Goal: Find specific page/section: Find specific page/section

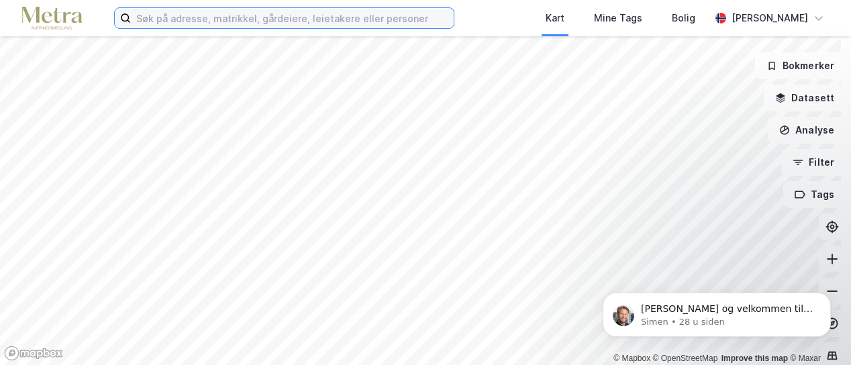
click at [168, 13] on input at bounding box center [292, 18] width 323 height 20
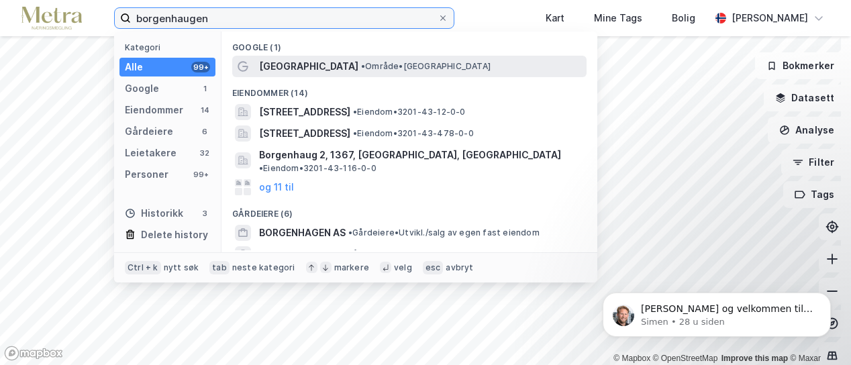
type input "borgenhaugen"
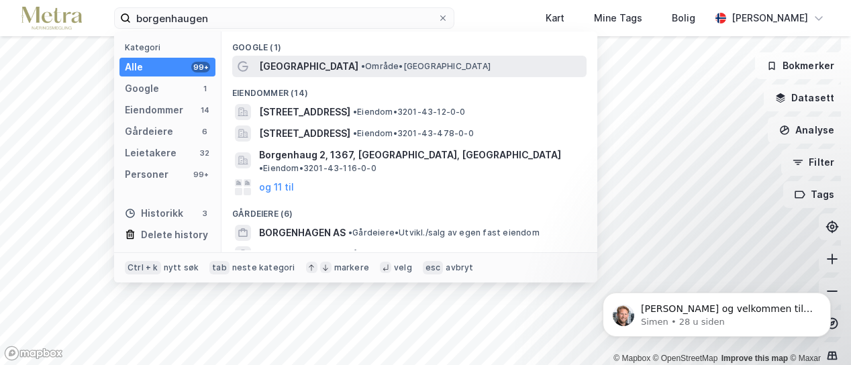
click at [361, 70] on span "• Område • [GEOGRAPHIC_DATA]" at bounding box center [426, 66] width 130 height 11
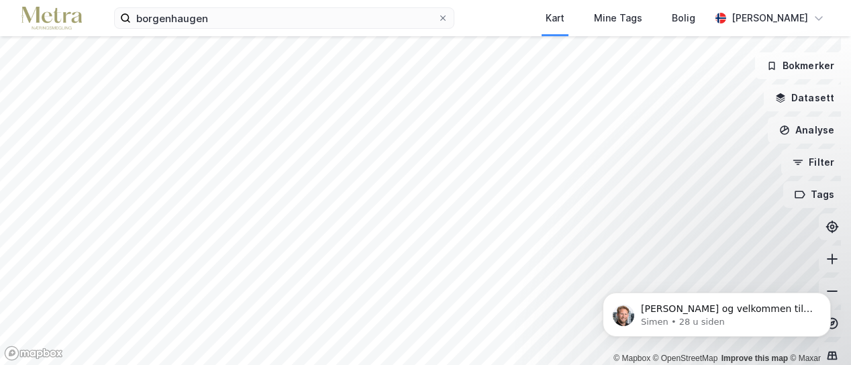
click at [820, 254] on div "[PERSON_NAME] og velkommen til Newsec Maps, [PERSON_NAME] det er du lurer på så…" at bounding box center [716, 253] width 247 height 168
click at [812, 256] on div "[PERSON_NAME] og velkommen til Newsec Maps, [PERSON_NAME] det er du lurer på så…" at bounding box center [716, 253] width 247 height 168
click at [817, 256] on div "[PERSON_NAME] og velkommen til Newsec Maps, [PERSON_NAME] det er du lurer på så…" at bounding box center [716, 253] width 247 height 168
click at [816, 260] on div "[PERSON_NAME] og velkommen til Newsec Maps, [PERSON_NAME] det er du lurer på så…" at bounding box center [716, 253] width 247 height 168
click at [825, 256] on icon at bounding box center [831, 258] width 13 height 13
